Goal: Transaction & Acquisition: Book appointment/travel/reservation

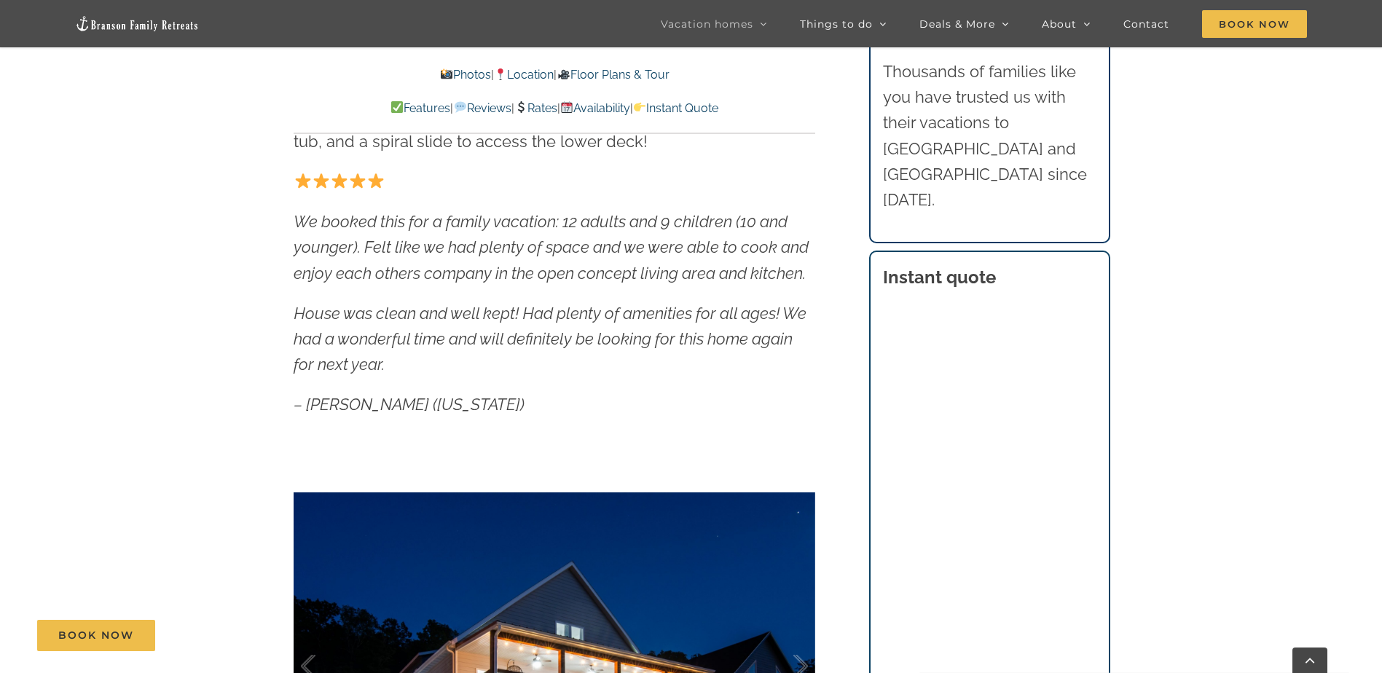
scroll to position [841, 0]
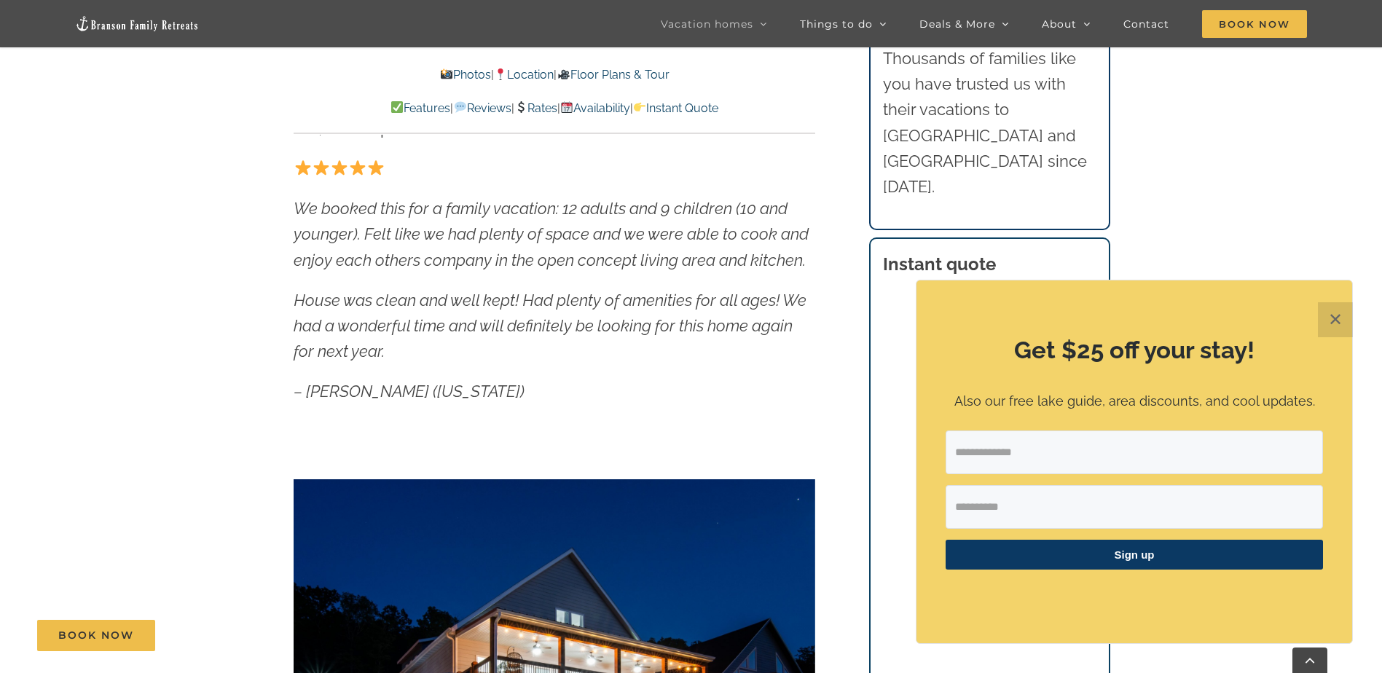
click at [1320, 298] on div "Get $25 off your stay! Also our free lake guide, area discounts, and cool updat…" at bounding box center [1135, 462] width 436 height 363
click at [1328, 313] on button "✕" at bounding box center [1335, 319] width 35 height 35
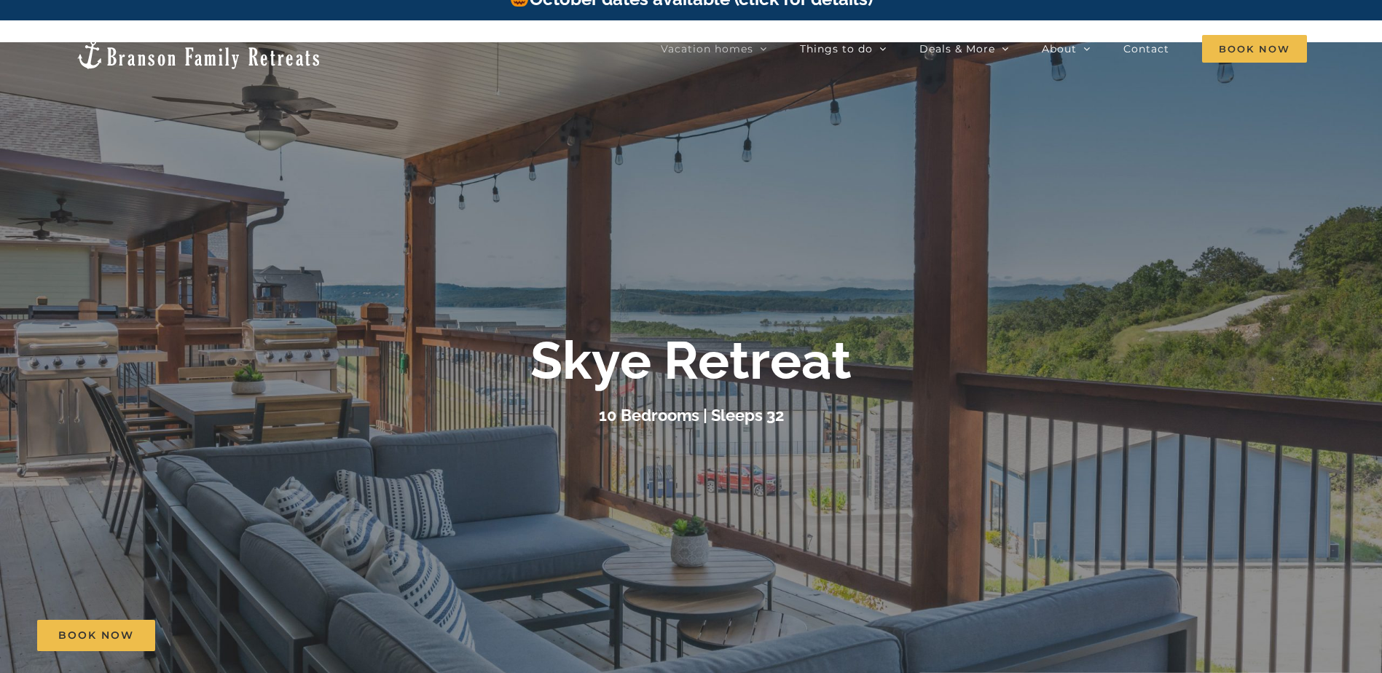
scroll to position [0, 0]
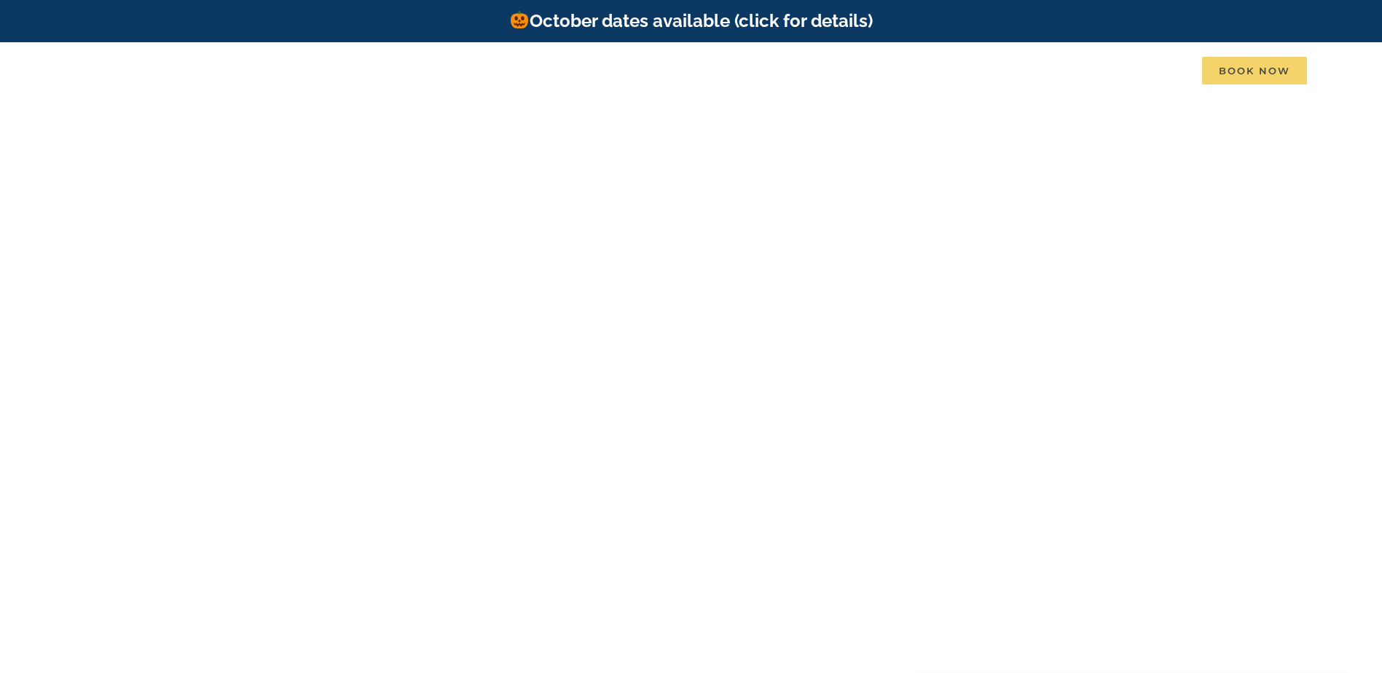
click at [1220, 73] on span "Book Now" at bounding box center [1254, 71] width 105 height 28
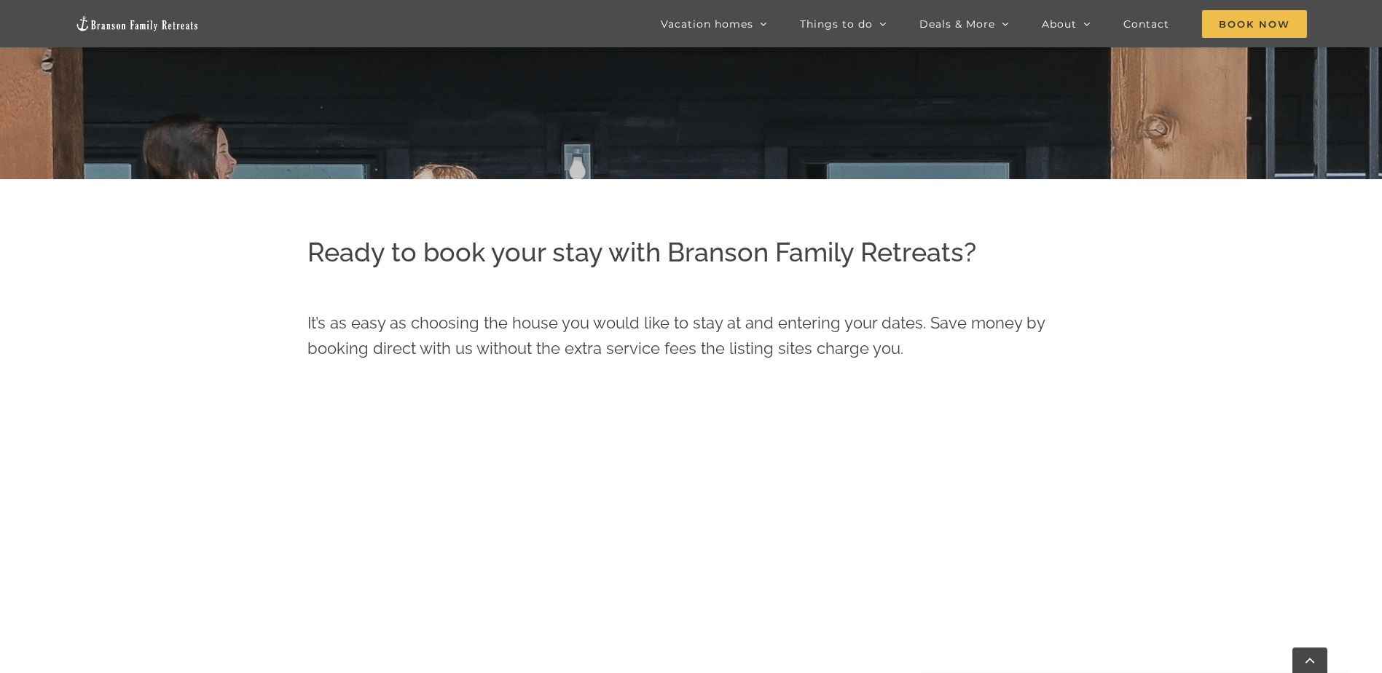
scroll to position [482, 0]
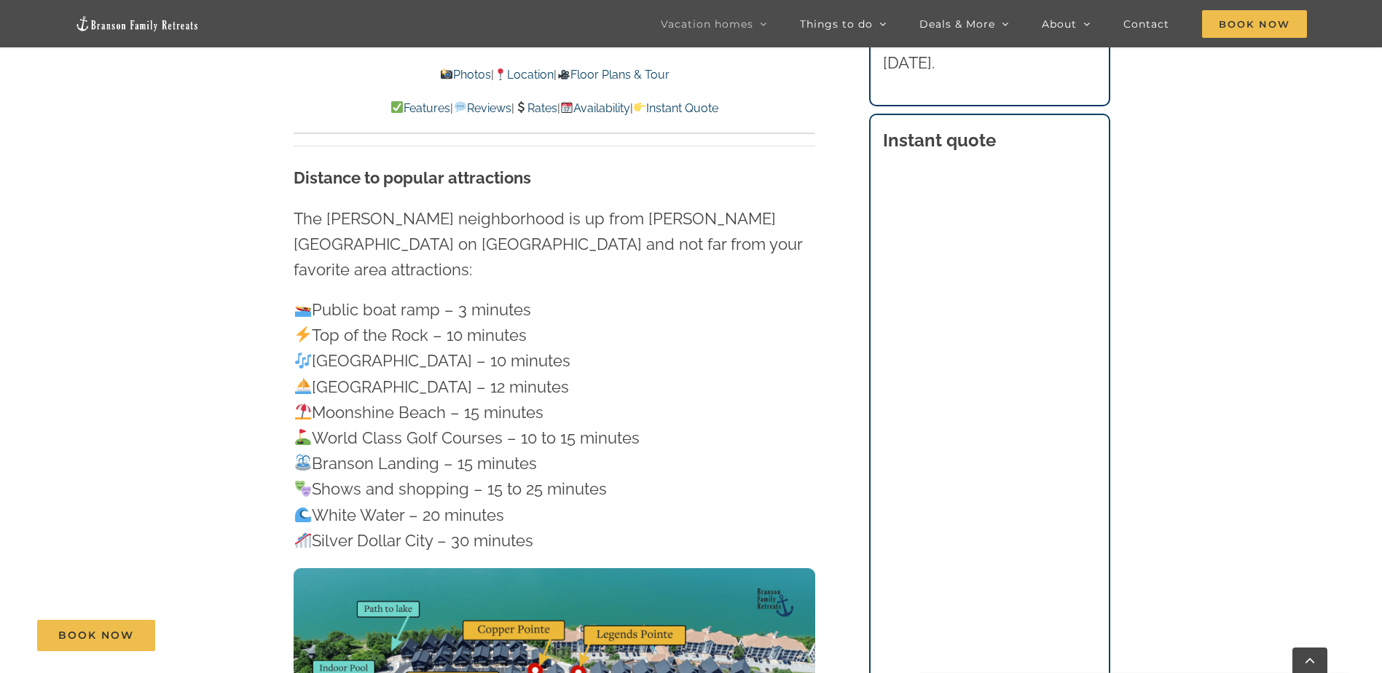
scroll to position [4226, 0]
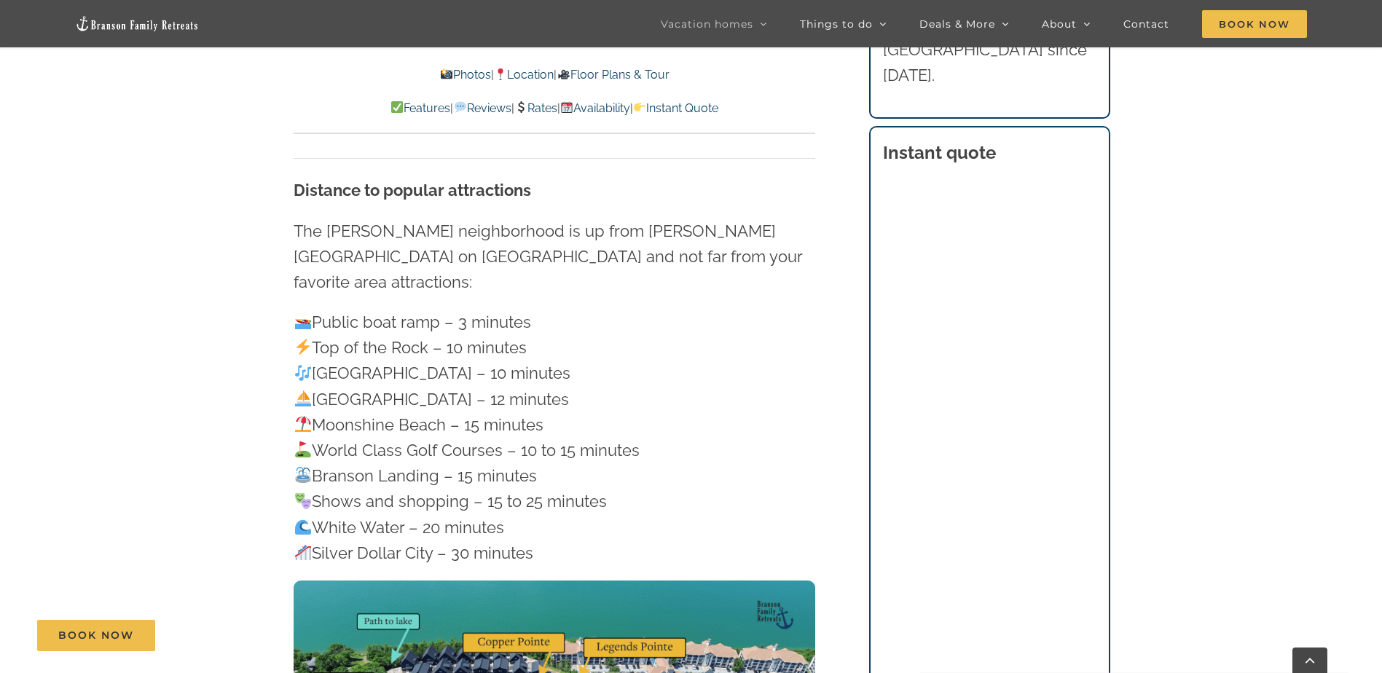
drag, startPoint x: 1391, startPoint y: 283, endPoint x: 1334, endPoint y: 141, distance: 152.4
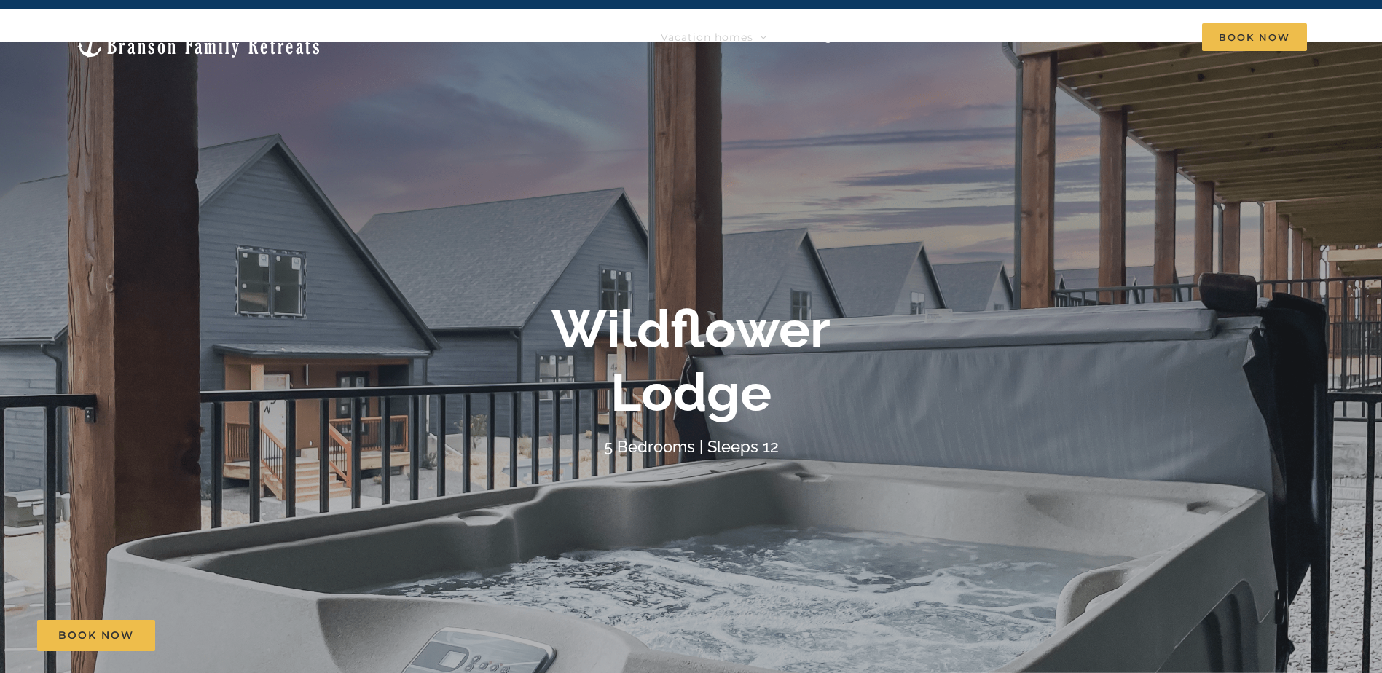
scroll to position [0, 0]
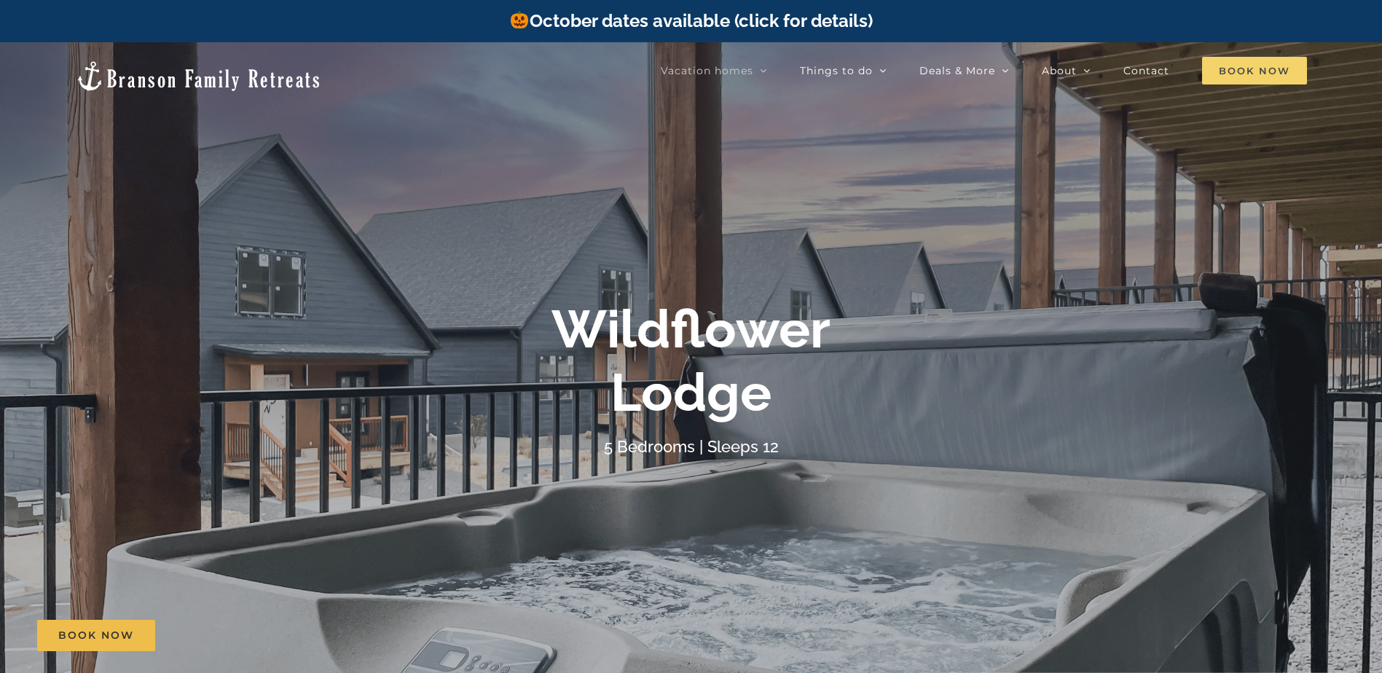
click at [1273, 66] on span "Book Now" at bounding box center [1254, 71] width 105 height 28
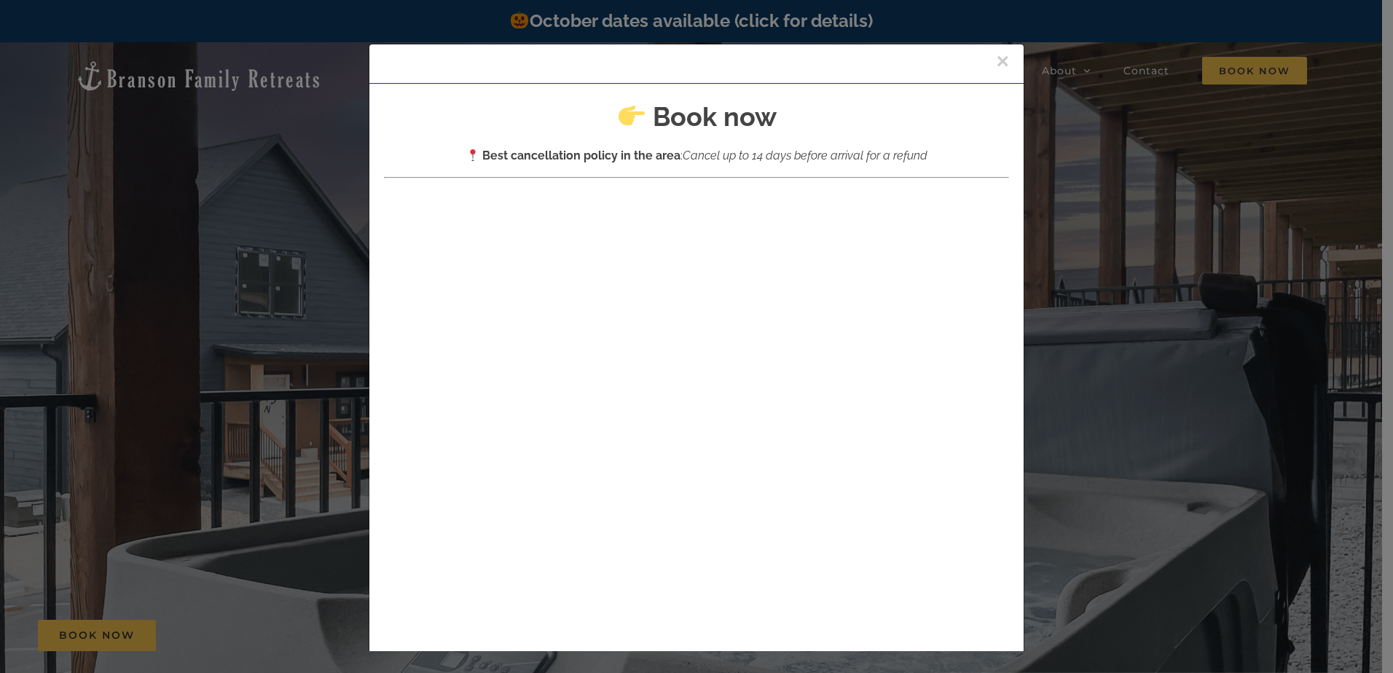
click at [940, 195] on div at bounding box center [696, 503] width 625 height 632
click at [993, 60] on div "×" at bounding box center [696, 63] width 654 height 39
click at [996, 56] on button "×" at bounding box center [1002, 61] width 13 height 22
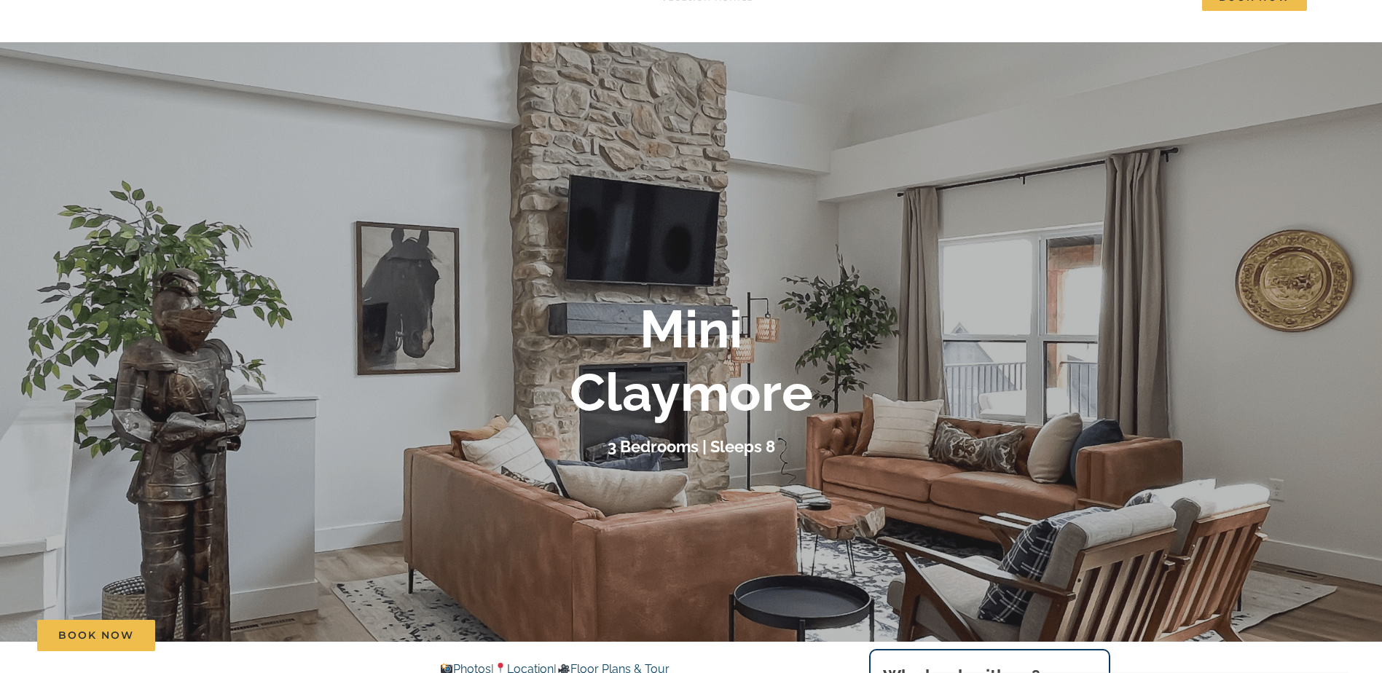
scroll to position [19, 0]
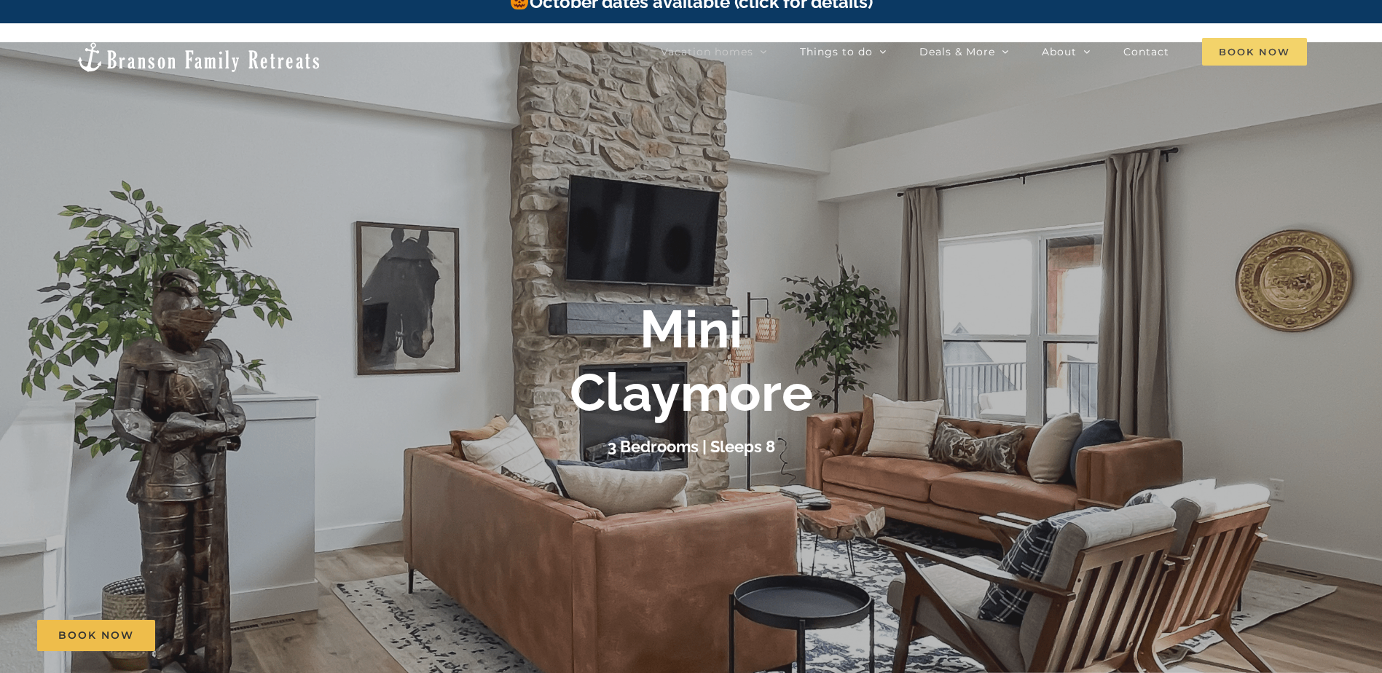
click at [1218, 51] on span "Book Now" at bounding box center [1254, 52] width 105 height 28
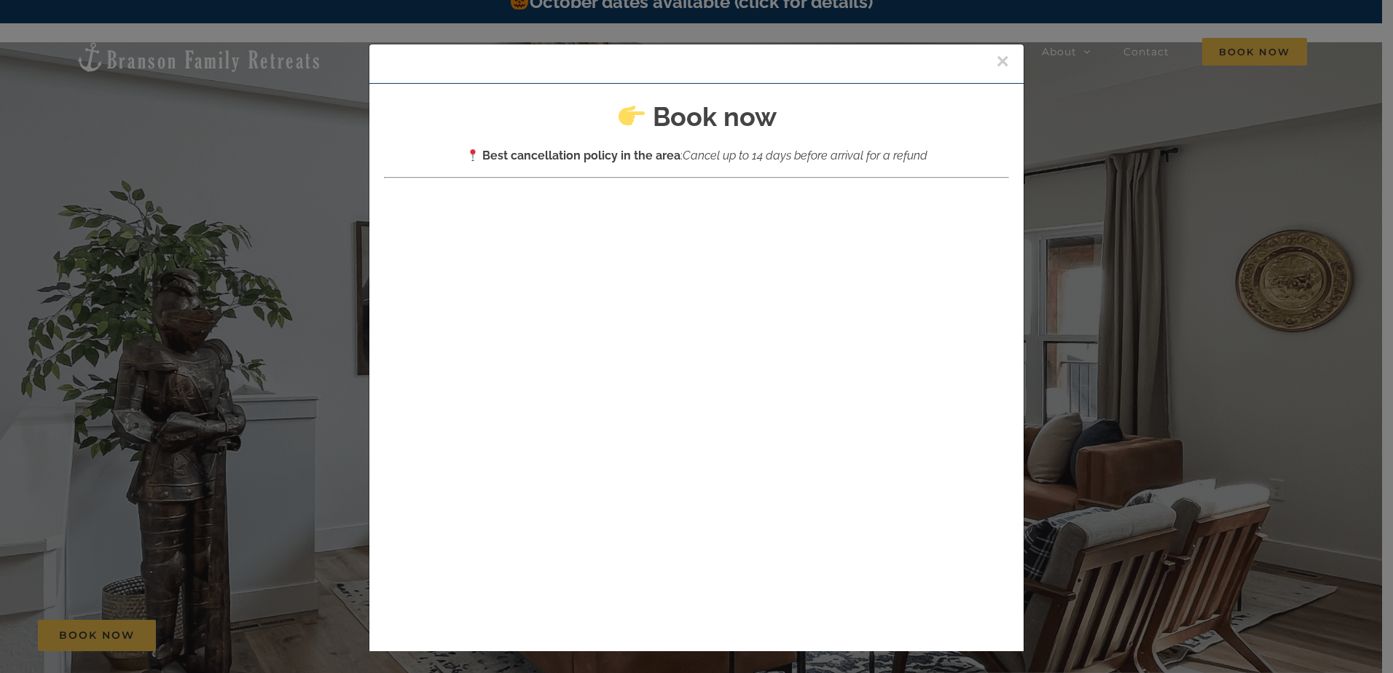
click at [996, 53] on button "×" at bounding box center [1002, 61] width 13 height 22
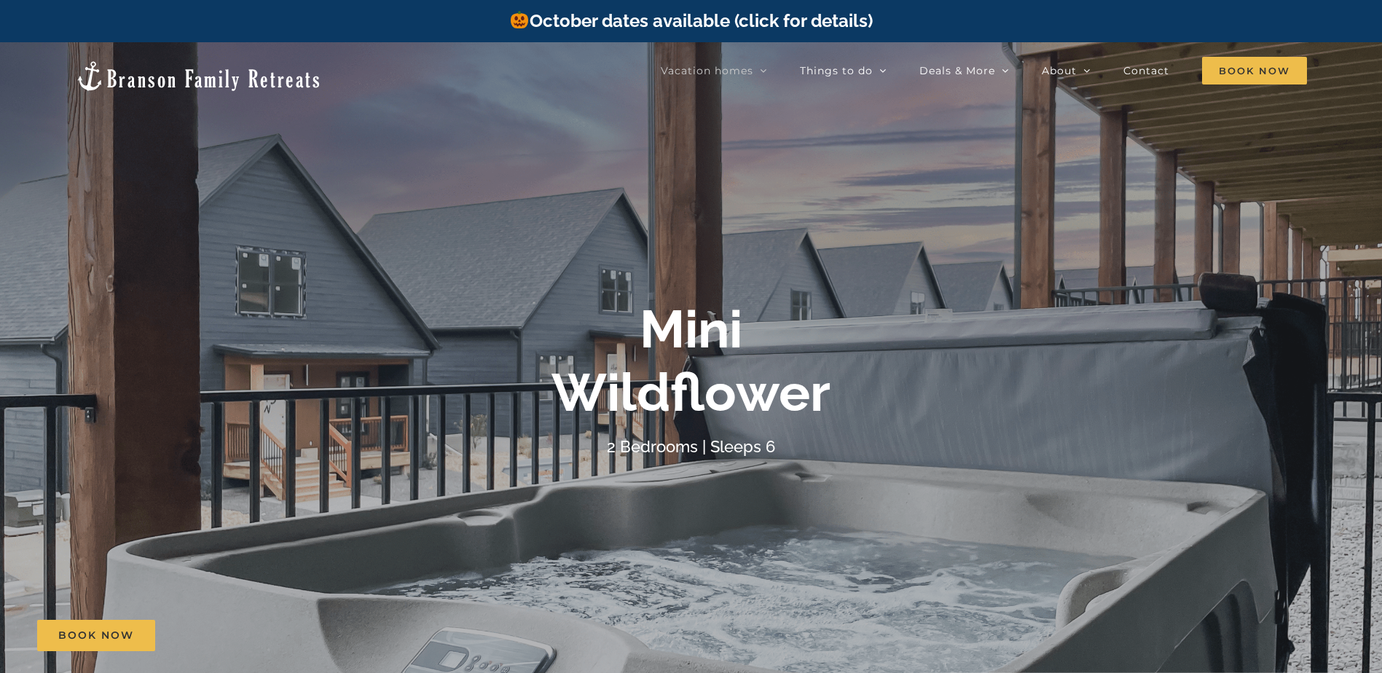
click at [1260, 87] on div "Vacation homes 2 to 3 Bedrooms Mini Camp | 2 Bedrooms Mini Pearl | 2 Bedrooms M…" at bounding box center [691, 75] width 1339 height 67
click at [1250, 75] on span "Book Now" at bounding box center [1254, 71] width 105 height 28
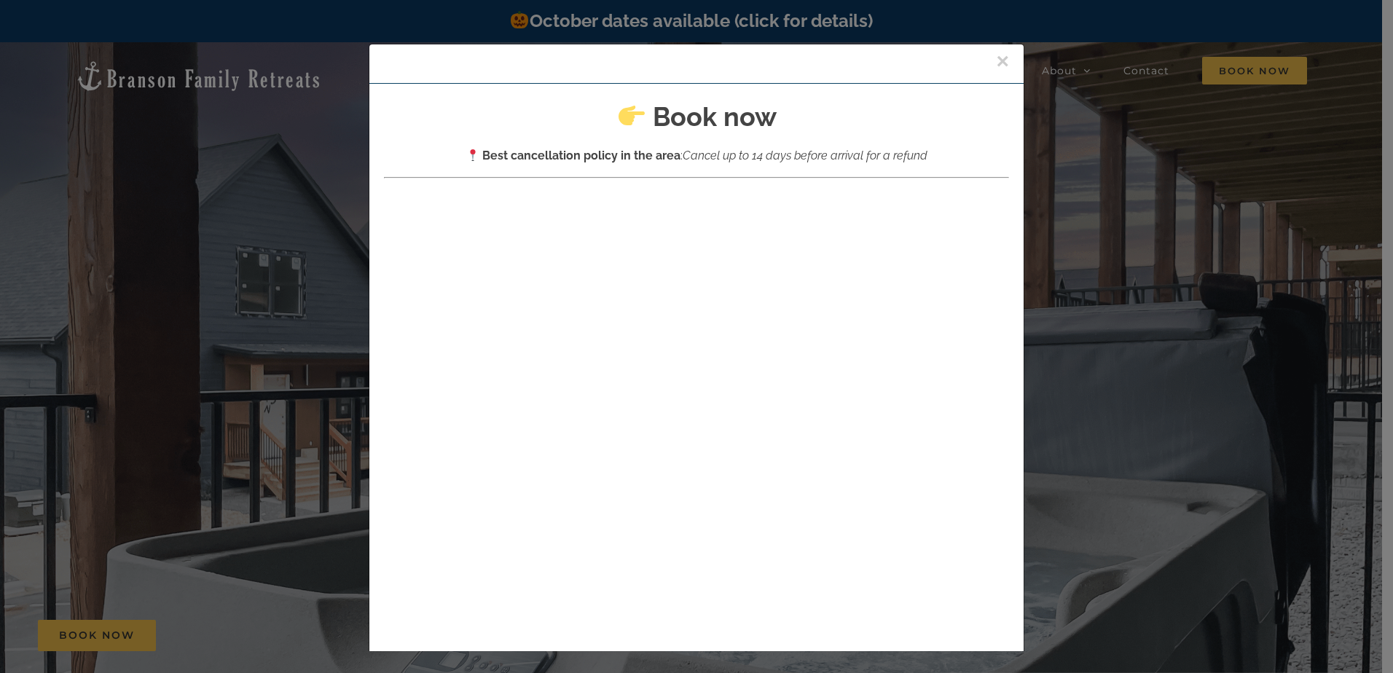
click at [996, 59] on button "×" at bounding box center [1002, 61] width 13 height 22
